Goal: Obtain resource: Download file/media

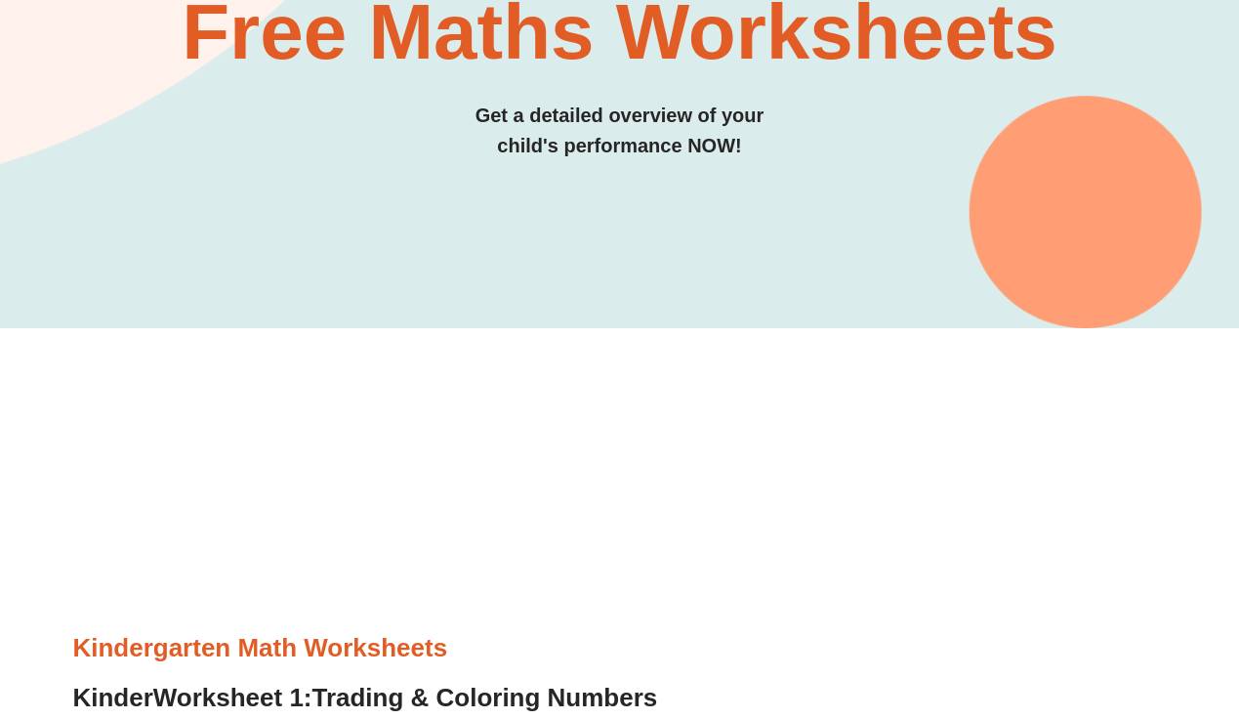
scroll to position [293, 0]
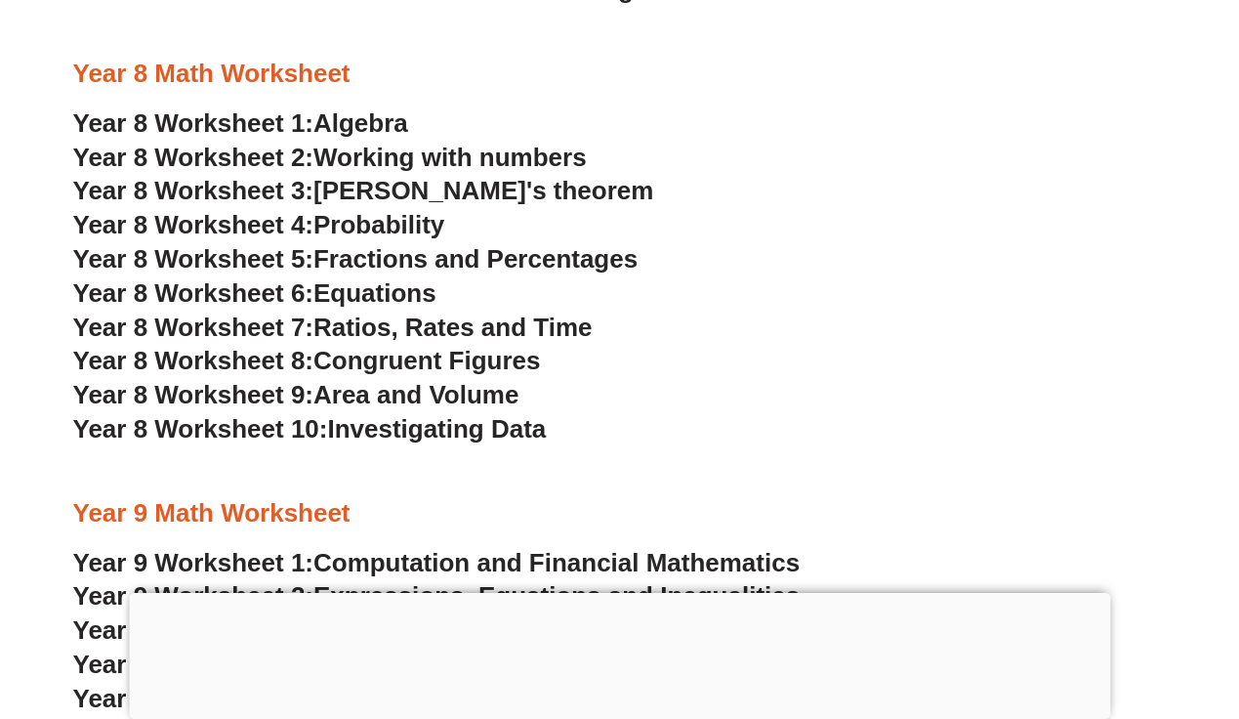
scroll to position [6407, 0]
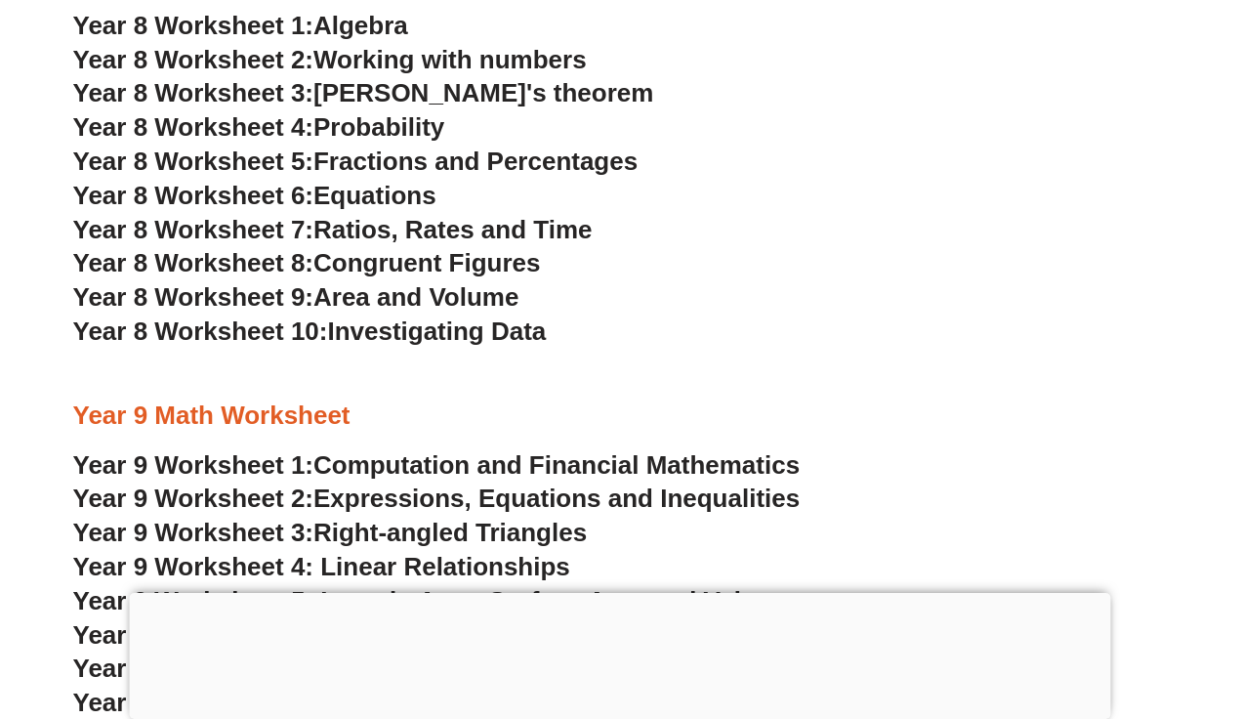
click at [350, 23] on span "Algebra" at bounding box center [360, 25] width 95 height 29
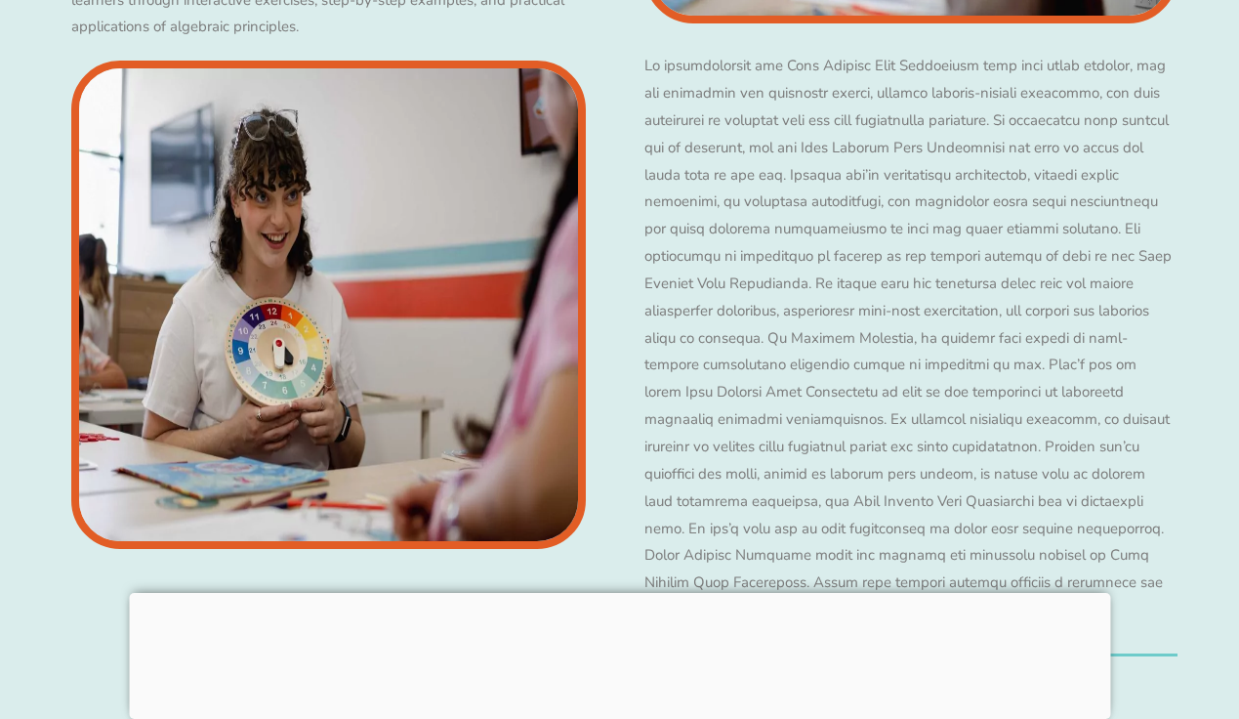
scroll to position [3439, 0]
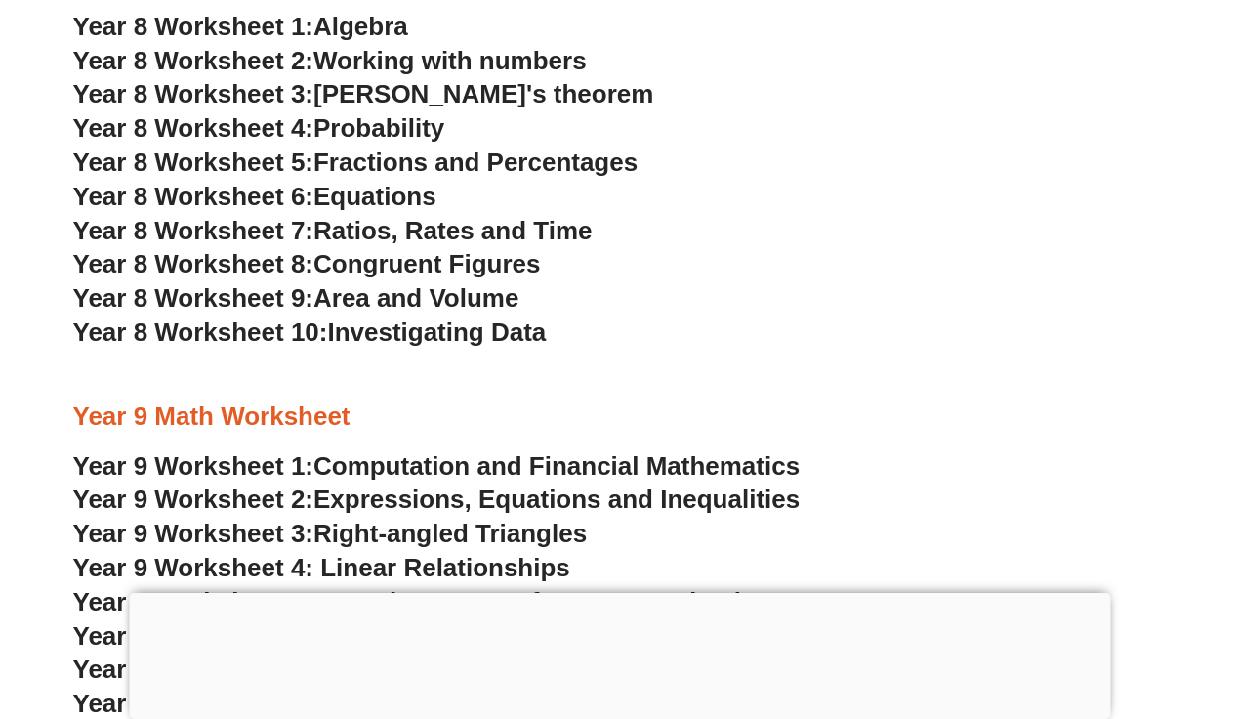
scroll to position [6310, 0]
